Goal: Check status: Check status

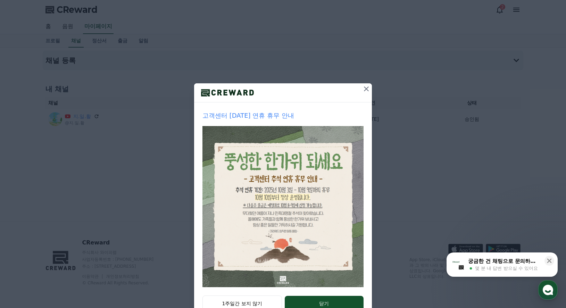
click at [362, 90] on icon at bounding box center [366, 89] width 8 height 8
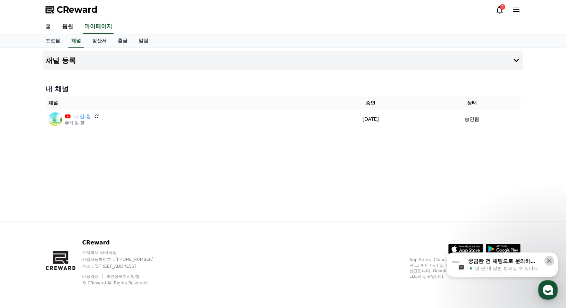
click at [551, 260] on icon at bounding box center [550, 261] width 5 height 5
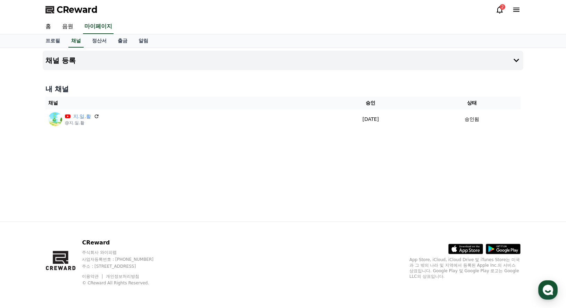
click at [500, 10] on icon at bounding box center [500, 10] width 8 height 8
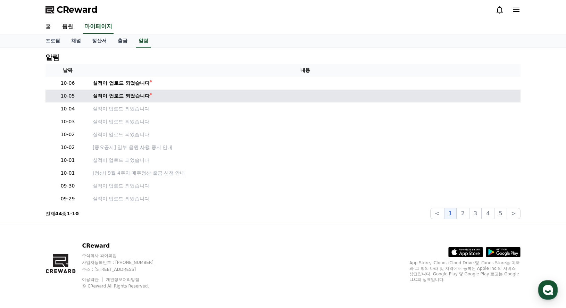
click at [141, 99] on div "실적이 업로드 되었습니다" at bounding box center [121, 95] width 57 height 7
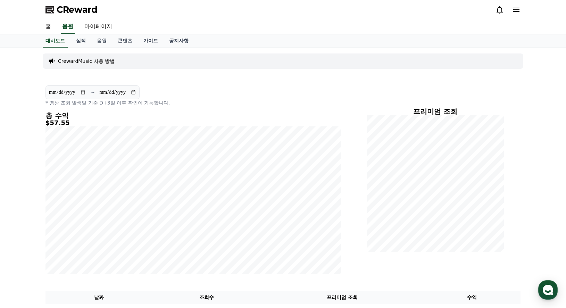
click at [499, 11] on icon at bounding box center [500, 10] width 8 height 8
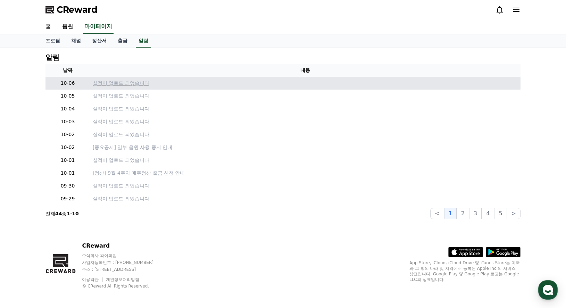
click at [135, 85] on p "실적이 업로드 되었습니다" at bounding box center [305, 83] width 425 height 7
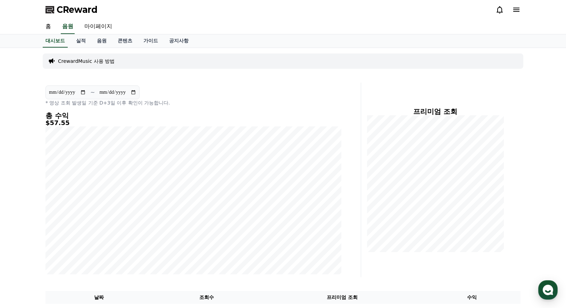
click at [497, 13] on icon at bounding box center [500, 9] width 6 height 7
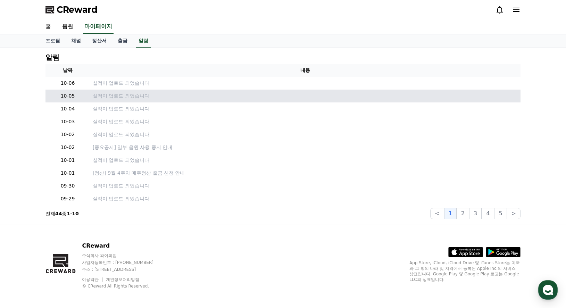
click at [139, 97] on p "실적이 업로드 되었습니다" at bounding box center [305, 95] width 425 height 7
